Goal: Task Accomplishment & Management: Use online tool/utility

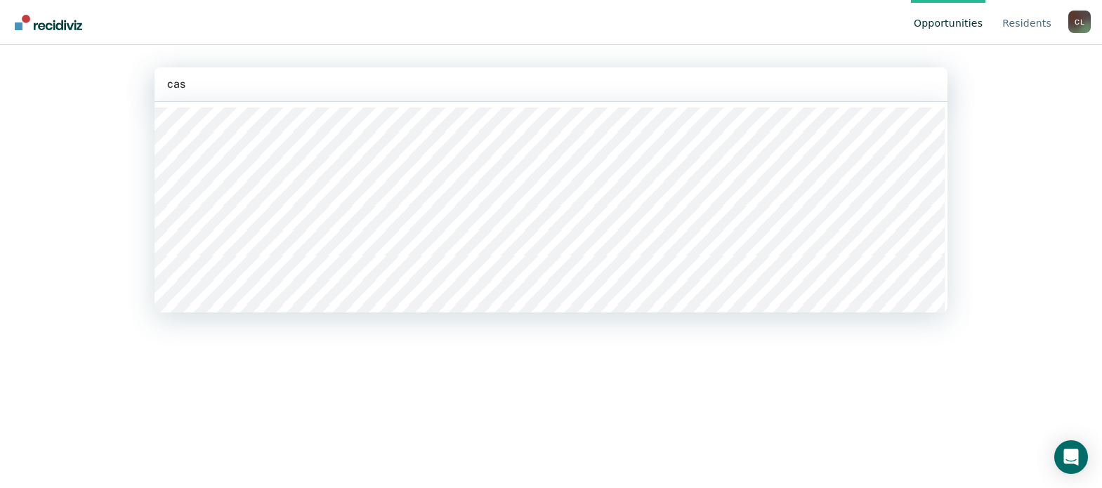
type input "cast"
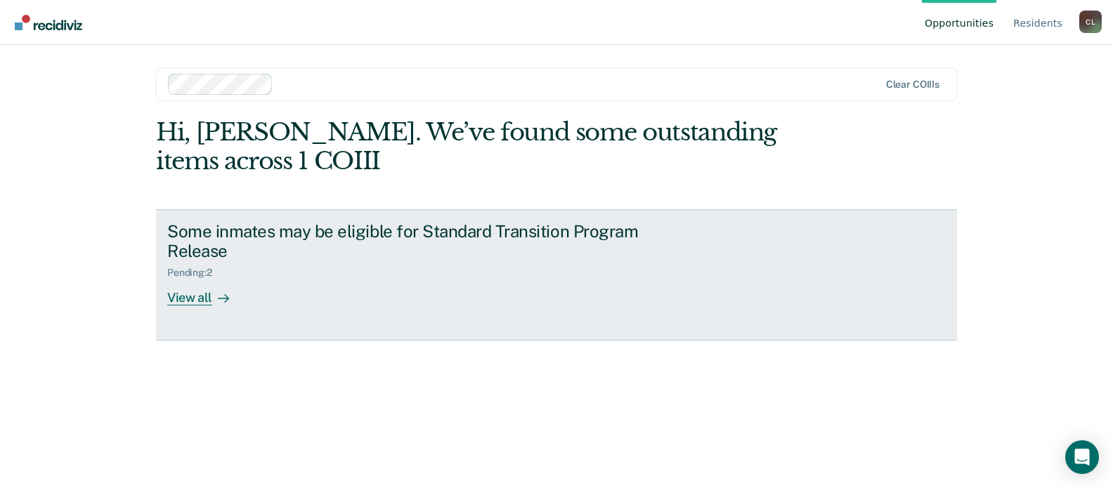
click at [203, 301] on div "View all" at bounding box center [206, 292] width 79 height 27
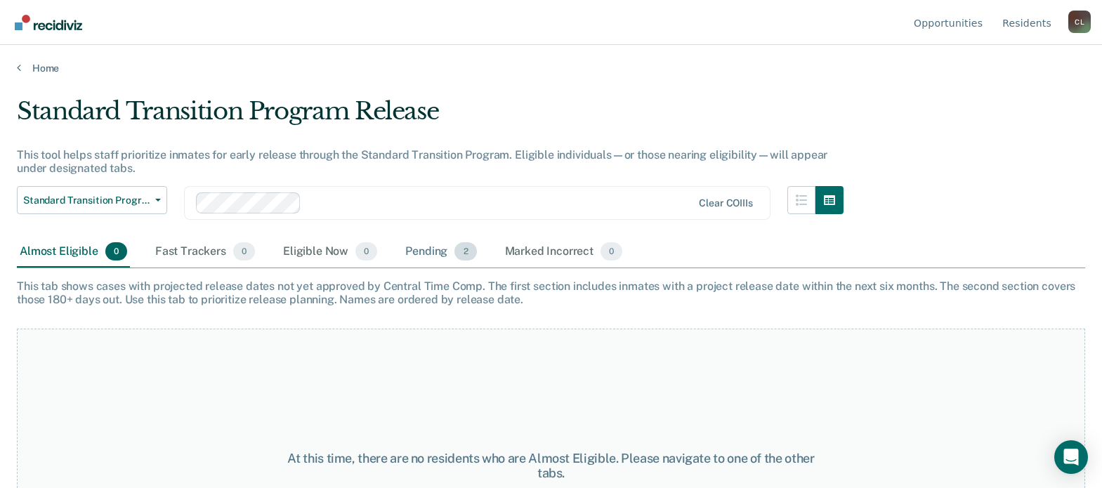
click at [434, 259] on div "Pending 2" at bounding box center [441, 252] width 77 height 31
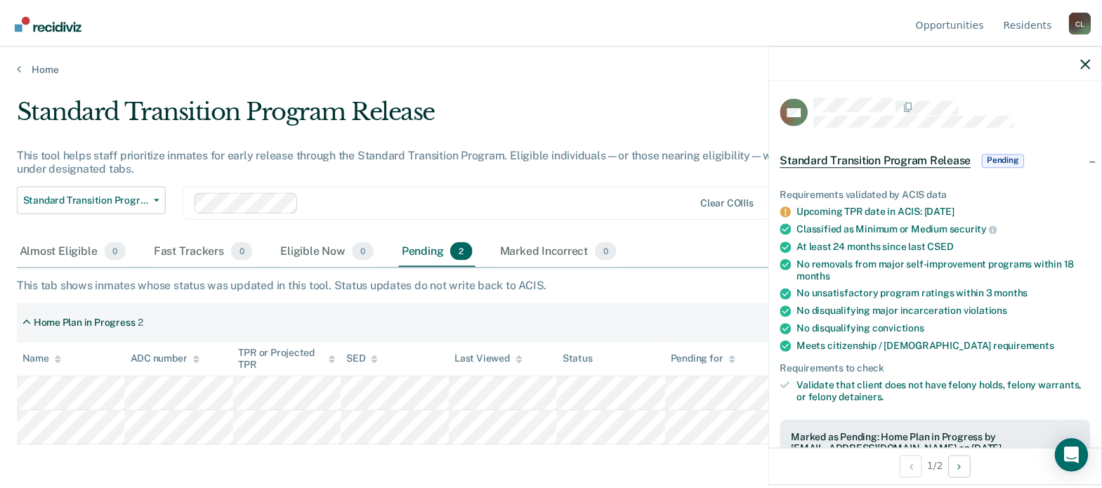
scroll to position [211, 0]
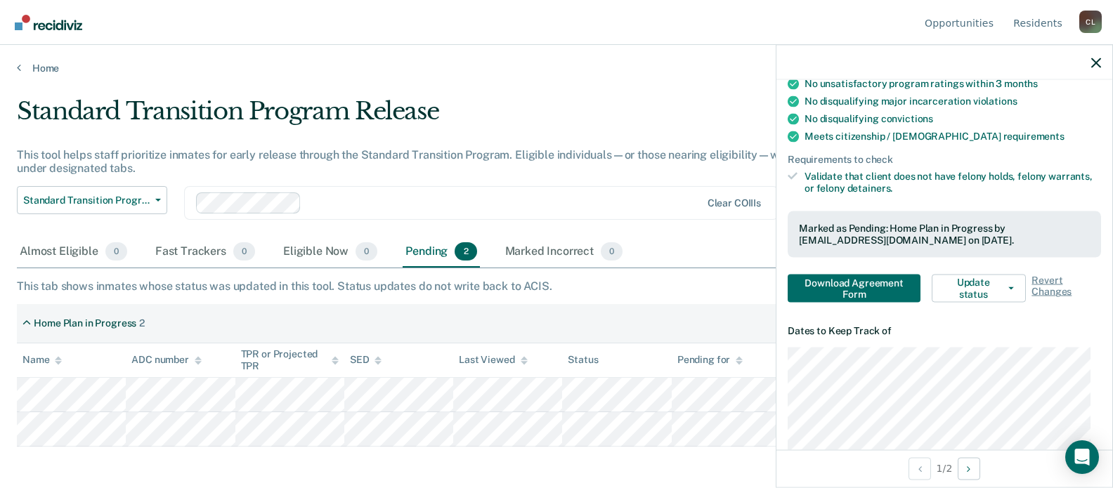
click at [707, 256] on div "Almost Eligible 0 Fast Trackers 0 Eligible Now 0 Pending 2 Marked Incorrect 0" at bounding box center [556, 253] width 1079 height 32
click at [1098, 56] on button "button" at bounding box center [1096, 62] width 10 height 12
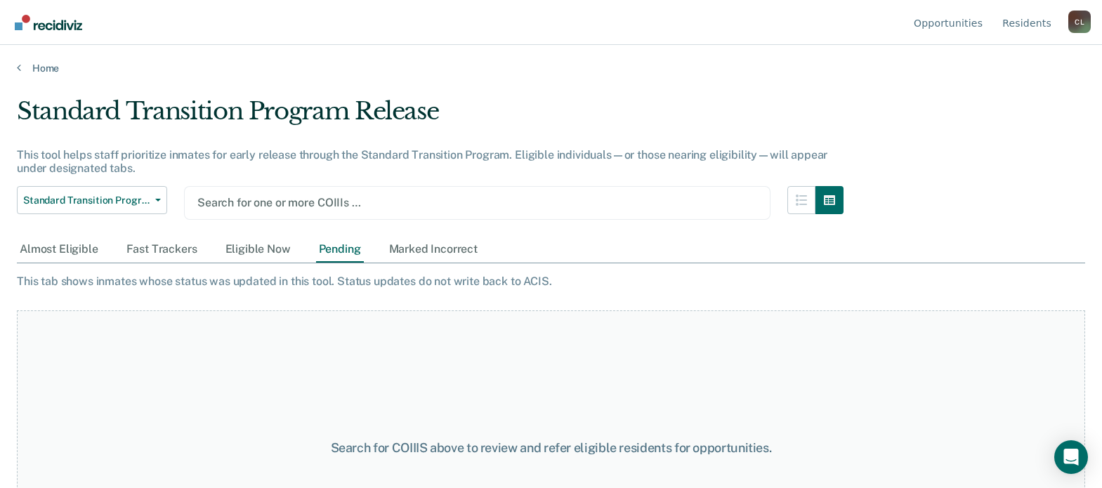
click at [291, 206] on div at bounding box center [477, 203] width 560 height 16
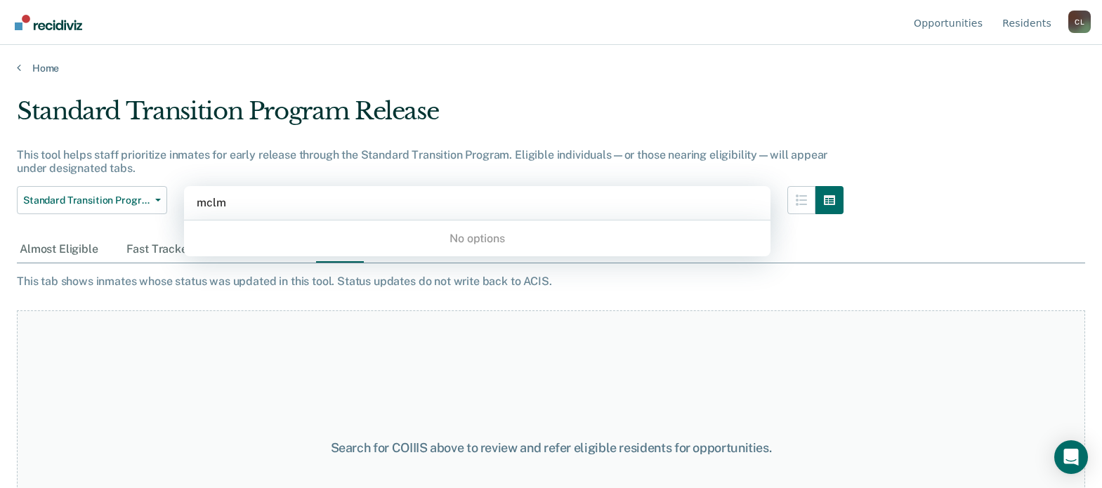
type input "mclm"
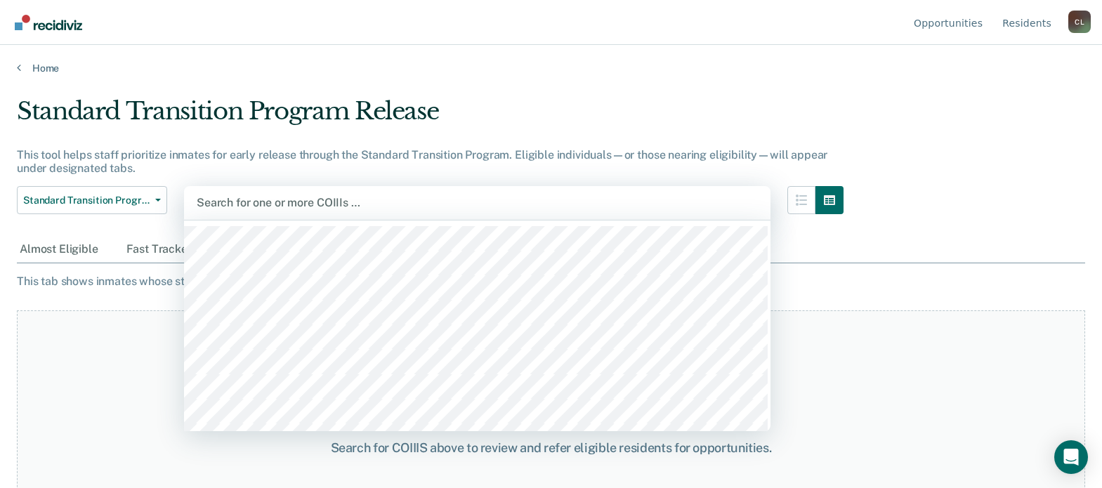
click at [375, 197] on div at bounding box center [477, 203] width 561 height 16
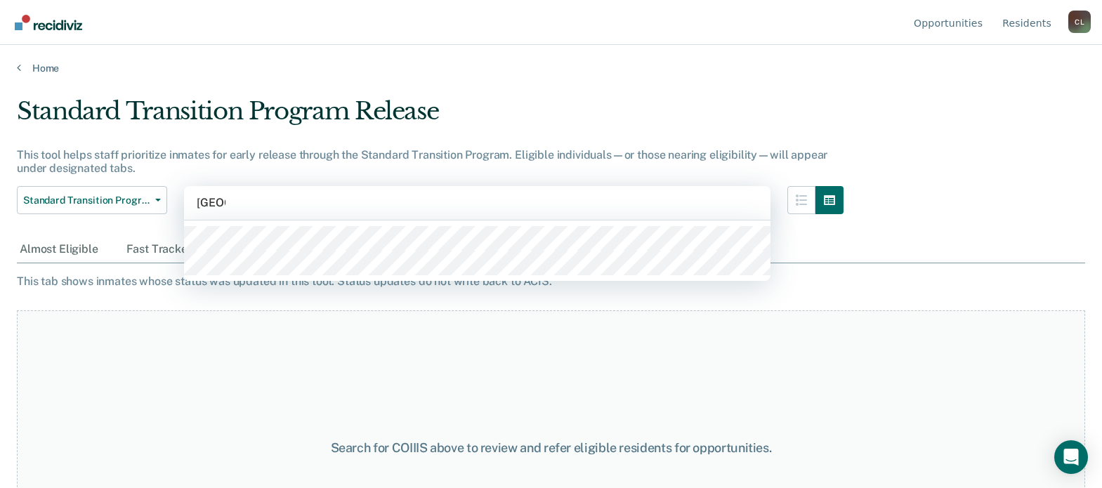
type input "[PERSON_NAME]"
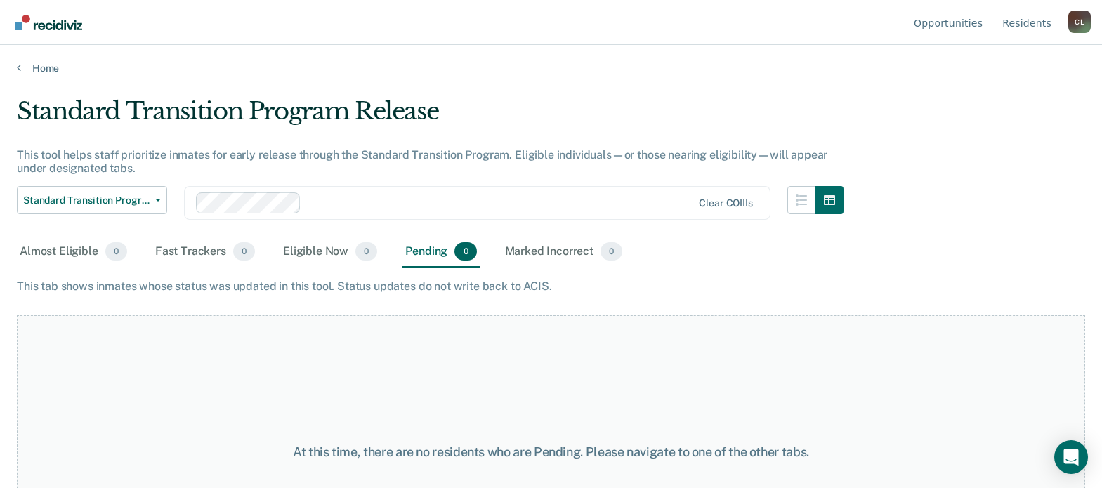
click at [1084, 22] on div "C L" at bounding box center [1079, 22] width 22 height 22
click at [1023, 114] on link "Log Out" at bounding box center [1023, 111] width 91 height 12
